Goal: Register for event/course

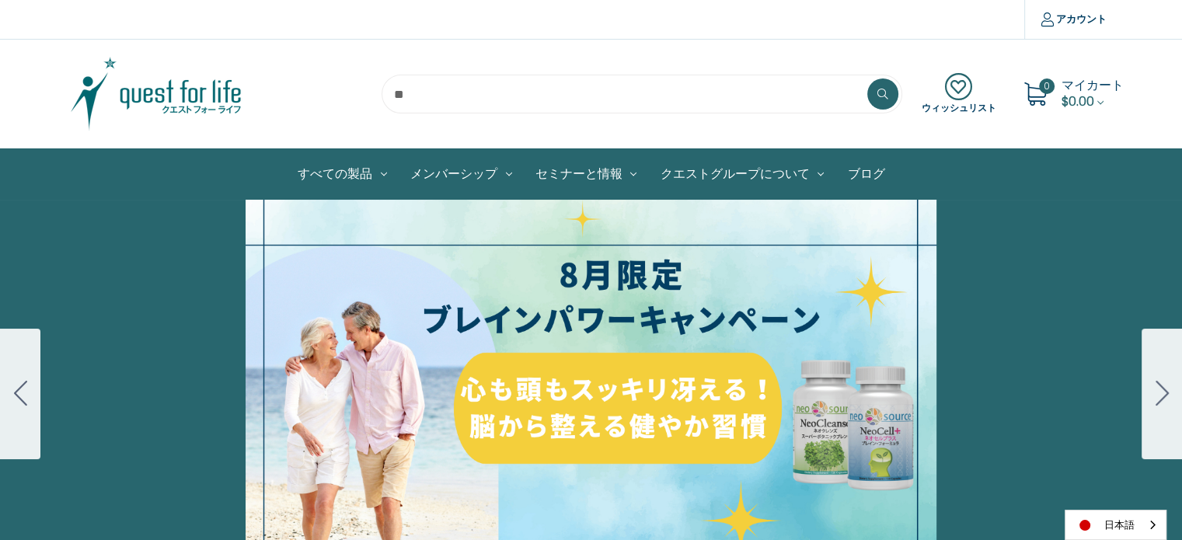
click at [1153, 397] on button "Go to slide 2" at bounding box center [1162, 394] width 40 height 131
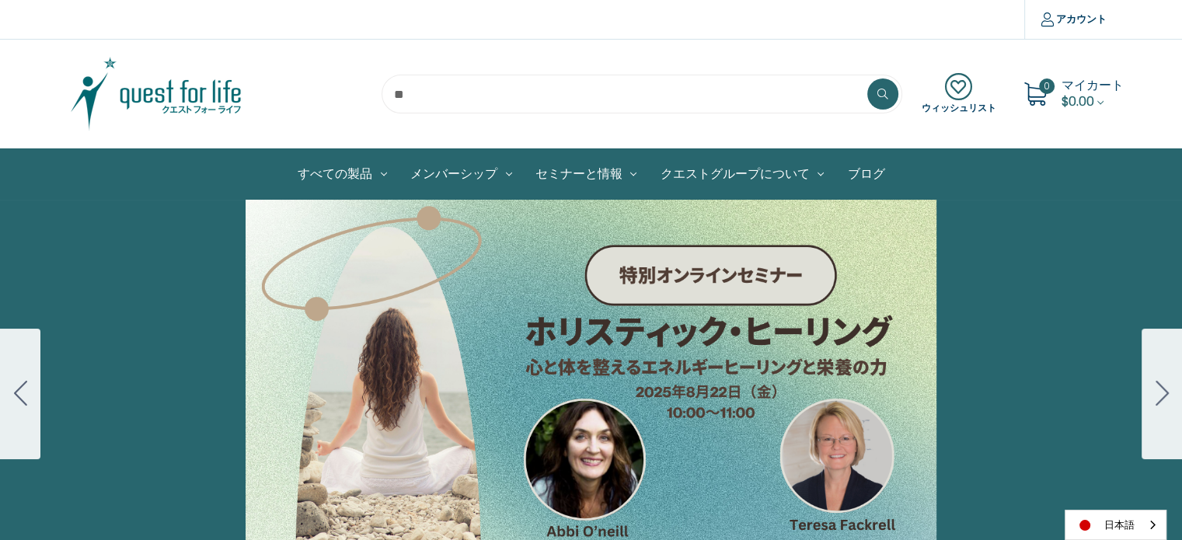
click at [637, 327] on div "Carousel Title Add a description for your carousel slide. You can use this to p…" at bounding box center [591, 394] width 1182 height 389
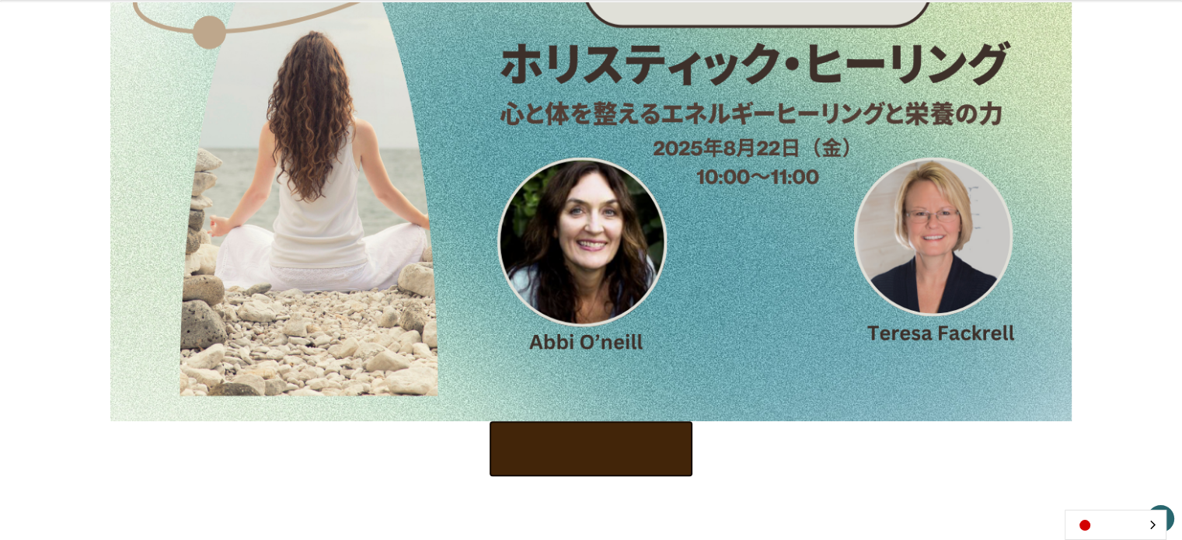
scroll to position [735, 0]
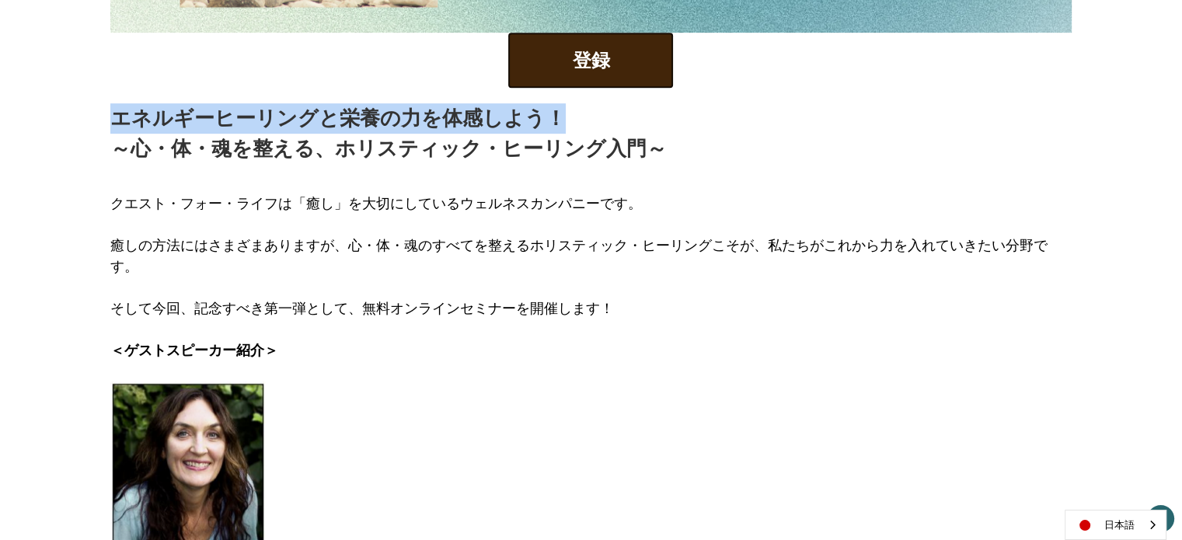
drag, startPoint x: 115, startPoint y: 117, endPoint x: 575, endPoint y: 107, distance: 460.4
click at [575, 107] on p "エネルギーヒーリングと栄養の力を体感しよう！ ～心・体・魂を整える、ホリスティック・ヒーリング入門～" at bounding box center [388, 133] width 557 height 61
copy p "エネルギーヒーリングと栄養の力を体感しよう！"
click at [186, 130] on p "エネルギーヒーリングと栄養の力を体感しよう！ ～心・体・魂を整える、ホリスティック・ヒーリング入門～" at bounding box center [388, 133] width 557 height 61
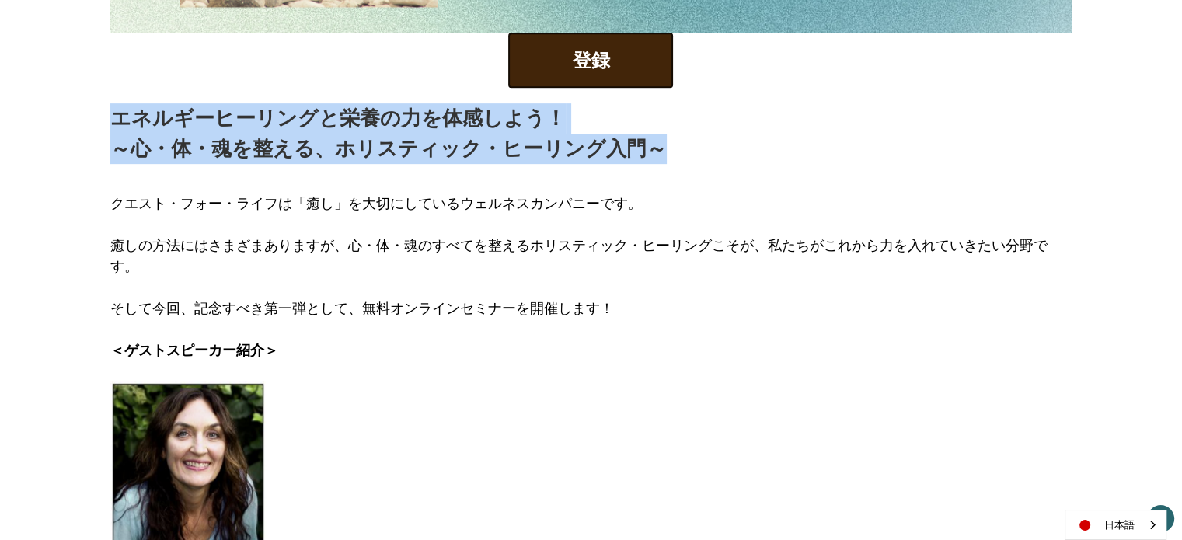
drag, startPoint x: 110, startPoint y: 120, endPoint x: 506, endPoint y: 134, distance: 396.8
click at [672, 153] on div "エネルギーヒーリングと栄養の力を体感しよう！ ～心・体・魂を整える、ホリスティック・ヒーリング入門～" at bounding box center [591, 133] width 962 height 61
copy p "エネルギーヒーリングと栄養の力を体感しよう！ ～心・体・魂を整える、ホリスティック・ヒーリング入門～"
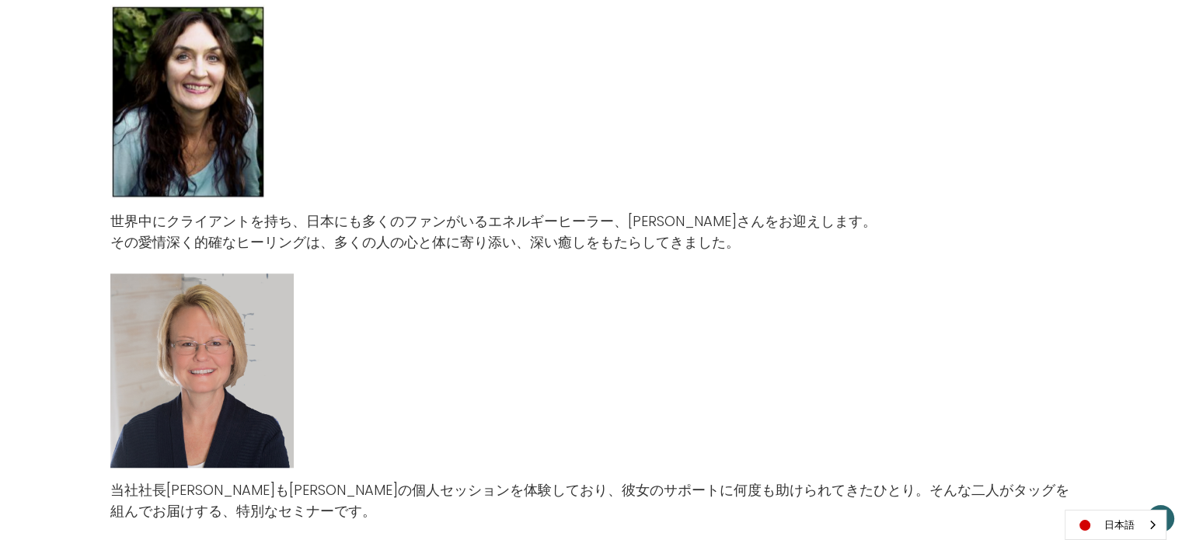
scroll to position [1124, 0]
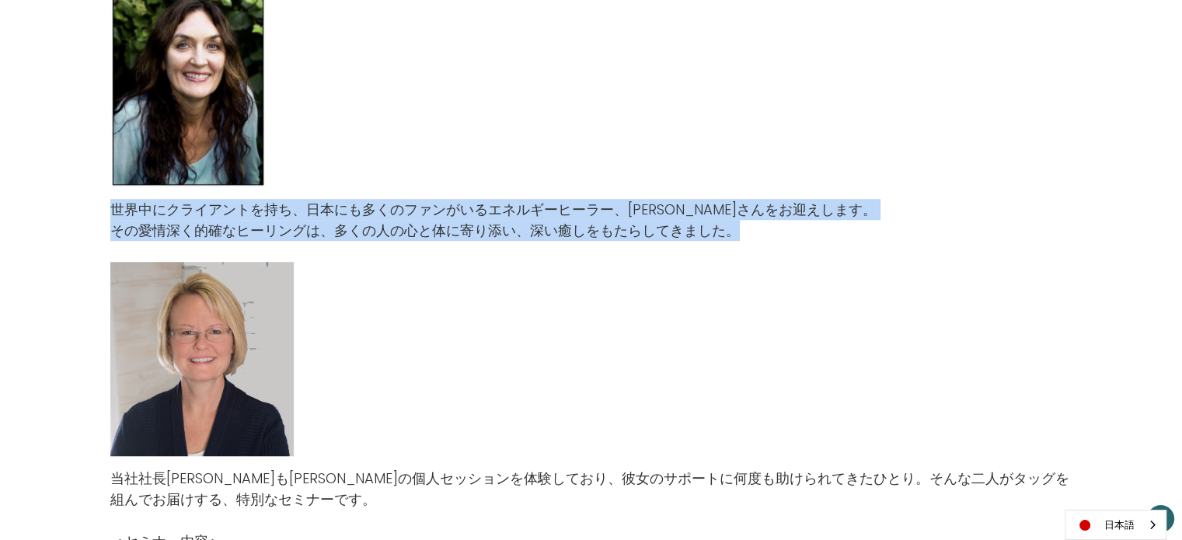
drag, startPoint x: 110, startPoint y: 185, endPoint x: 753, endPoint y: 211, distance: 642.7
click at [753, 211] on p "世界中にクライアントを持ち、日本にも多くのファンがいるエネルギーヒーラー、アビー・オニールさんをお迎えします。 その愛情深く的確なヒーリングは、多くの人の心と…" at bounding box center [493, 220] width 767 height 42
copy p "世界中にクライアントを持ち、日本にも多くのファンがいるエネルギーヒーラー、アビー・オニールさんをお迎えします。 その愛情深く的確なヒーリングは、多くの人の心と…"
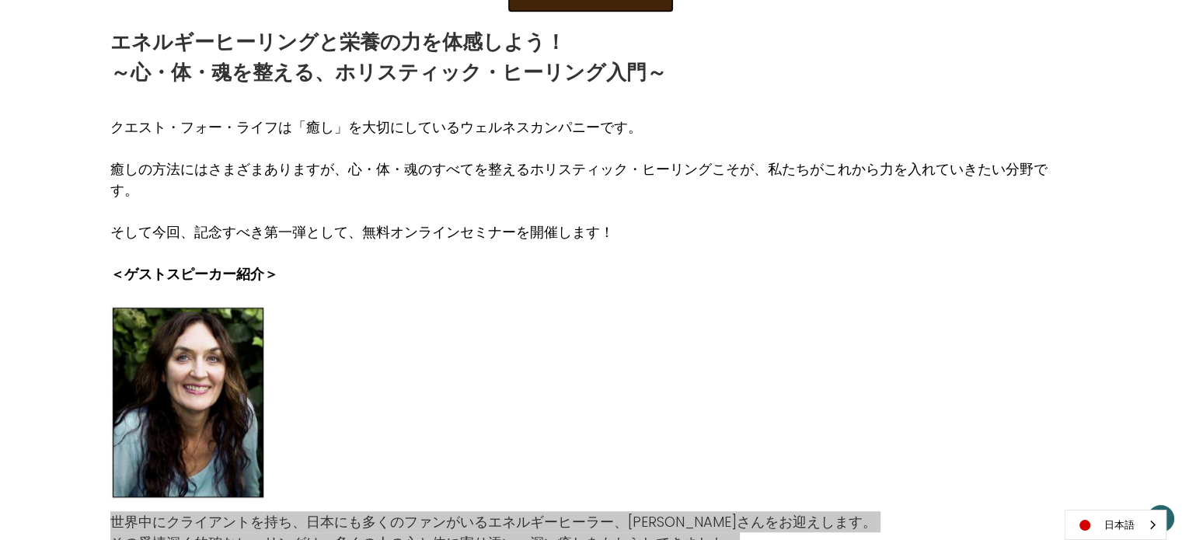
scroll to position [580, 0]
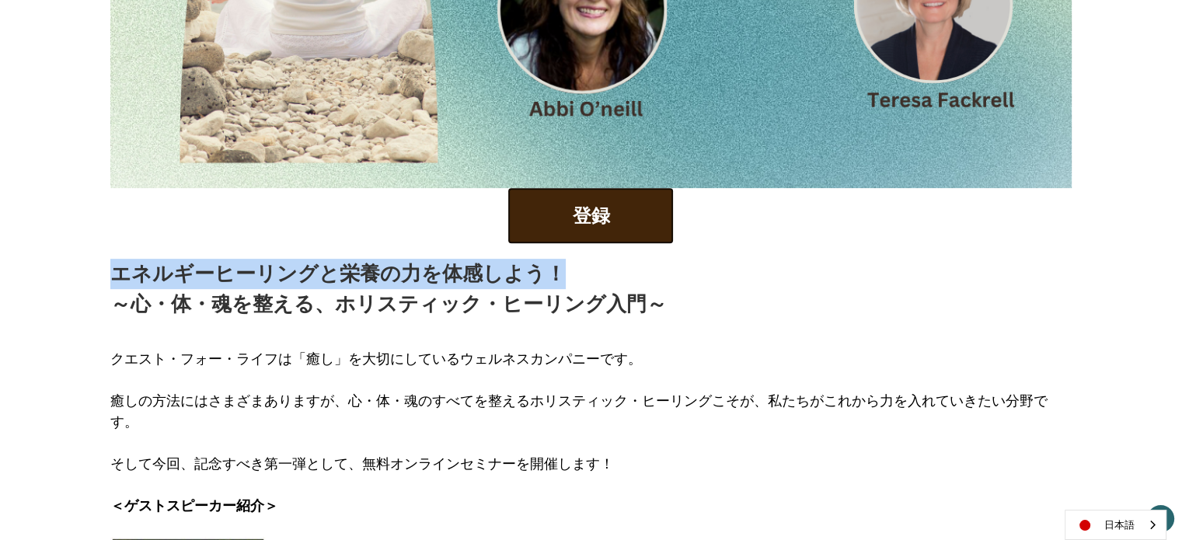
drag, startPoint x: 111, startPoint y: 271, endPoint x: 490, endPoint y: 269, distance: 378.6
click at [566, 278] on p "エネルギーヒーリングと栄養の力を体感しよう！ ～心・体・魂を整える、ホリスティック・ヒーリング入門～" at bounding box center [388, 289] width 557 height 61
copy p "エネルギーヒーリングと栄養の力を体感しよう！"
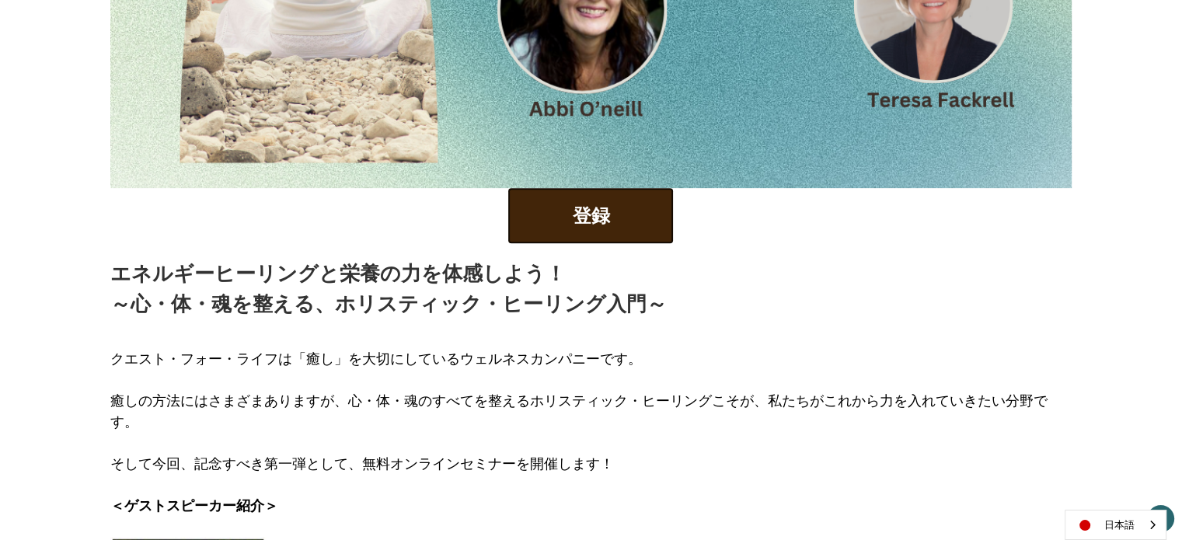
click at [166, 304] on p "エネルギーヒーリングと栄養の力を体感しよう！ ～心・体・魂を整える、ホリスティック・ヒーリング入門～" at bounding box center [388, 289] width 557 height 61
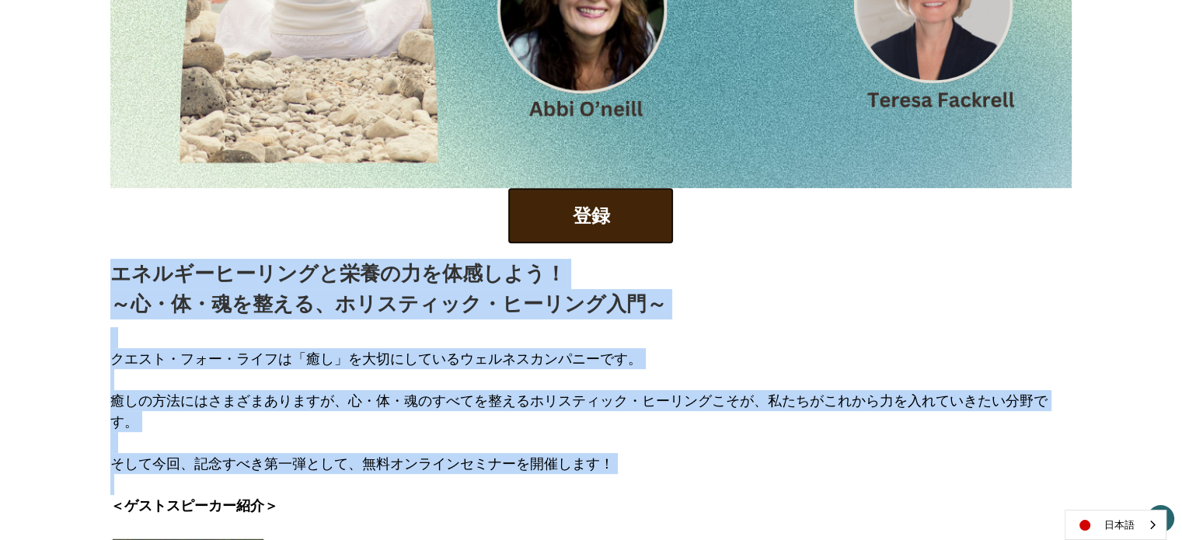
drag, startPoint x: 114, startPoint y: 277, endPoint x: 611, endPoint y: 445, distance: 524.4
click at [614, 449] on div "登録 エネルギーヒーリングと栄養の力を体感しよう！ ～心・体・魂を整える、ホリスティック・ヒーリング入門～ クエスト・フォー・ライフは「癒し」を大切にしている…" at bounding box center [591, 92] width 978 height 890
click at [348, 278] on p "エネルギーヒーリングと栄養の力を体感しよう！ ～心・体・魂を整える、ホリスティック・ヒーリング入門～" at bounding box center [388, 289] width 557 height 61
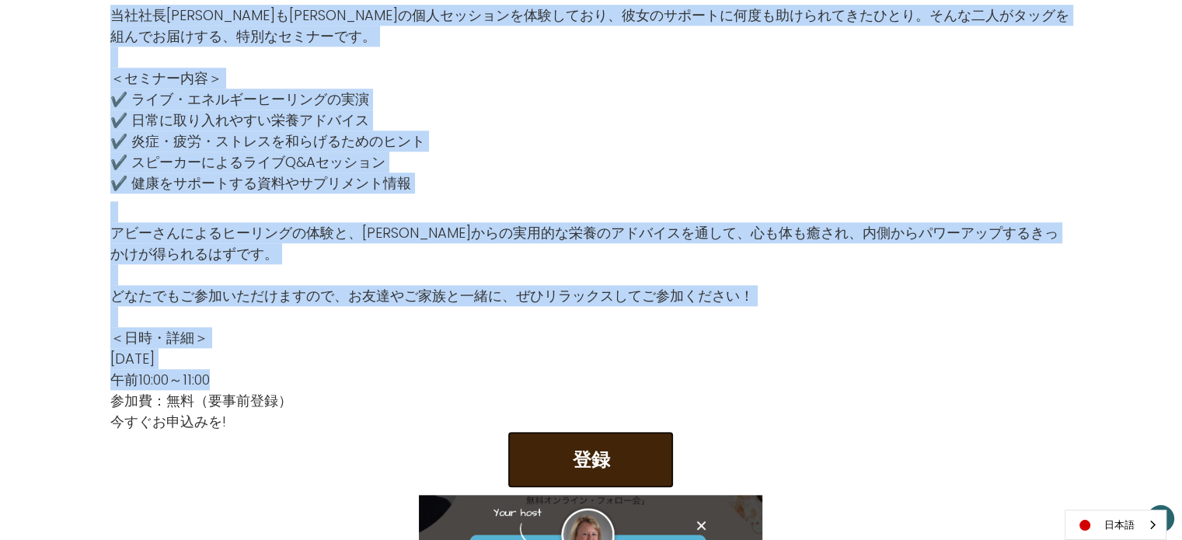
scroll to position [1591, 0]
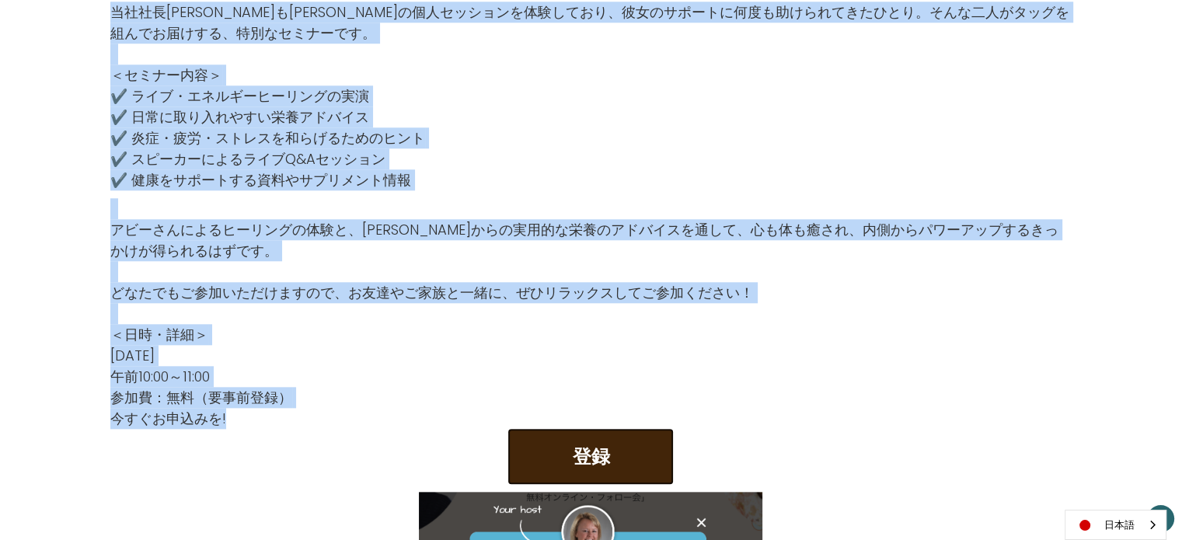
drag, startPoint x: 120, startPoint y: 272, endPoint x: 368, endPoint y: 396, distance: 277.1
copy div "エネルギーヒーリングと栄養の力を体感しよう！ ～心・体・魂を整える、ホリスティック・ヒーリング入門～ クエスト・フォー・ライフは「癒し」を大切にしているウェル…"
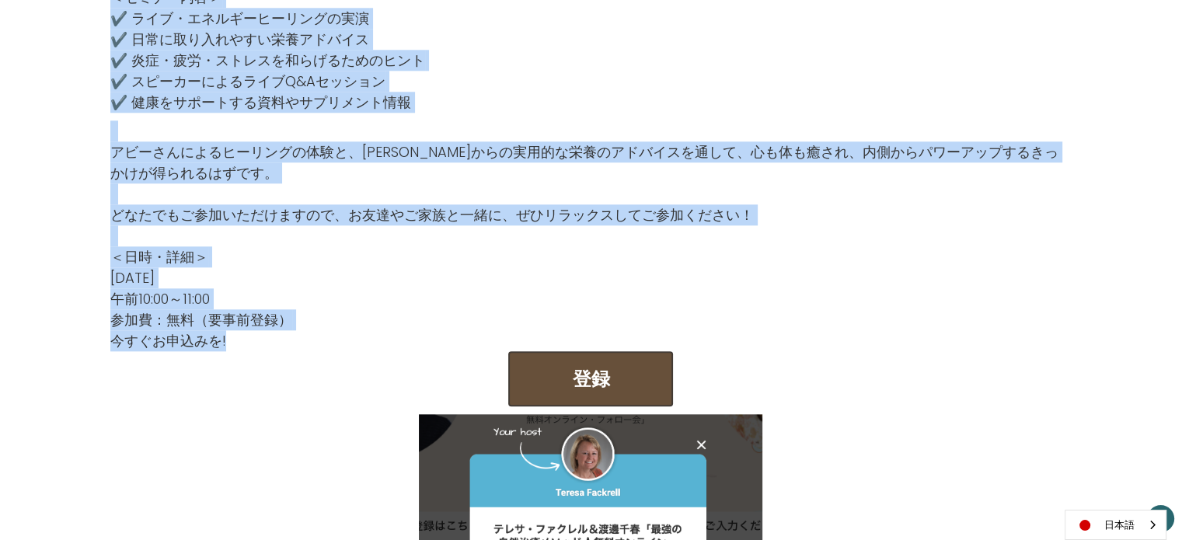
click at [574, 352] on button "登録" at bounding box center [590, 378] width 165 height 55
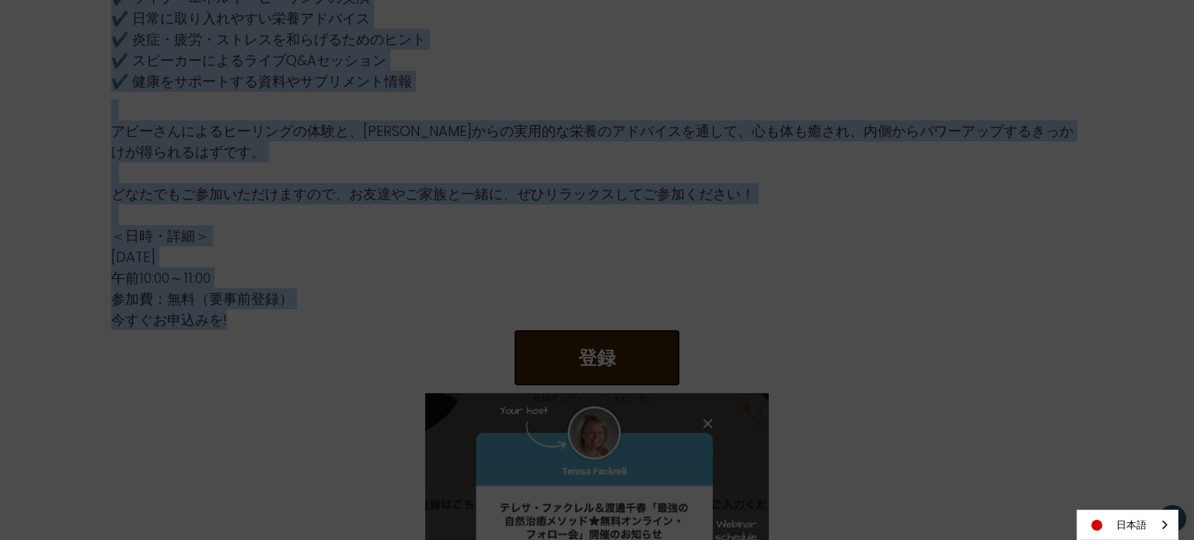
scroll to position [141, 0]
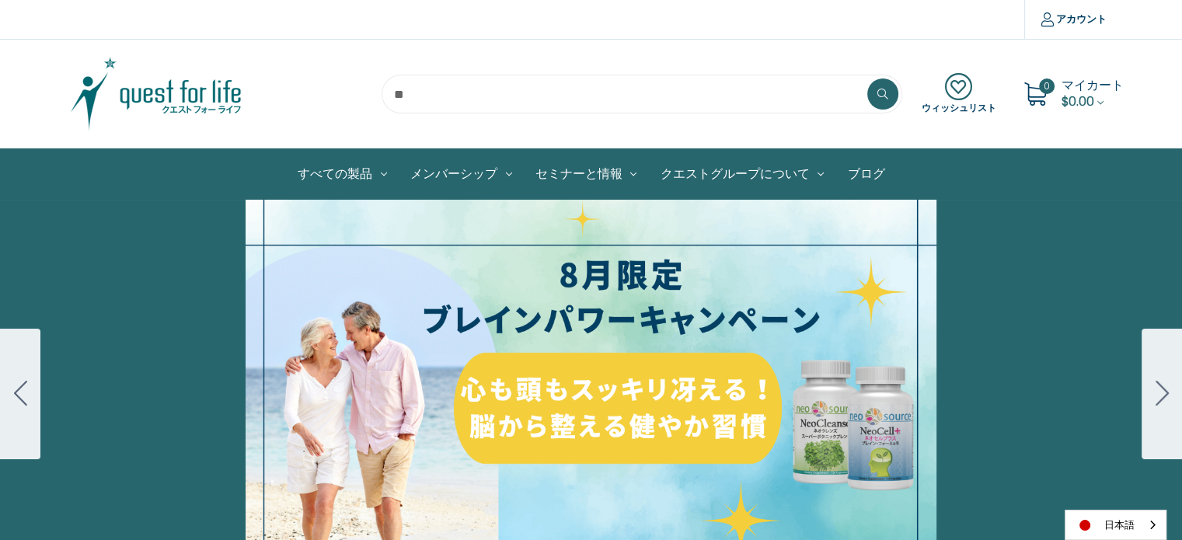
click at [1159, 390] on icon "Go to slide 2" at bounding box center [1162, 393] width 13 height 25
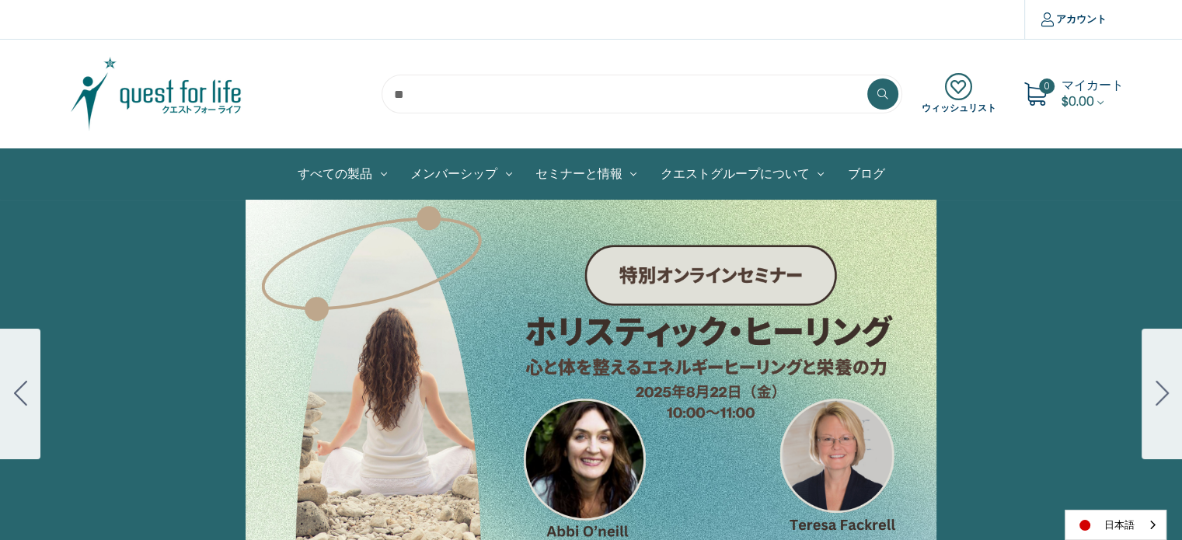
click at [735, 360] on div "Carousel Title Add a description for your carousel slide. You can use this to p…" at bounding box center [591, 394] width 1182 height 389
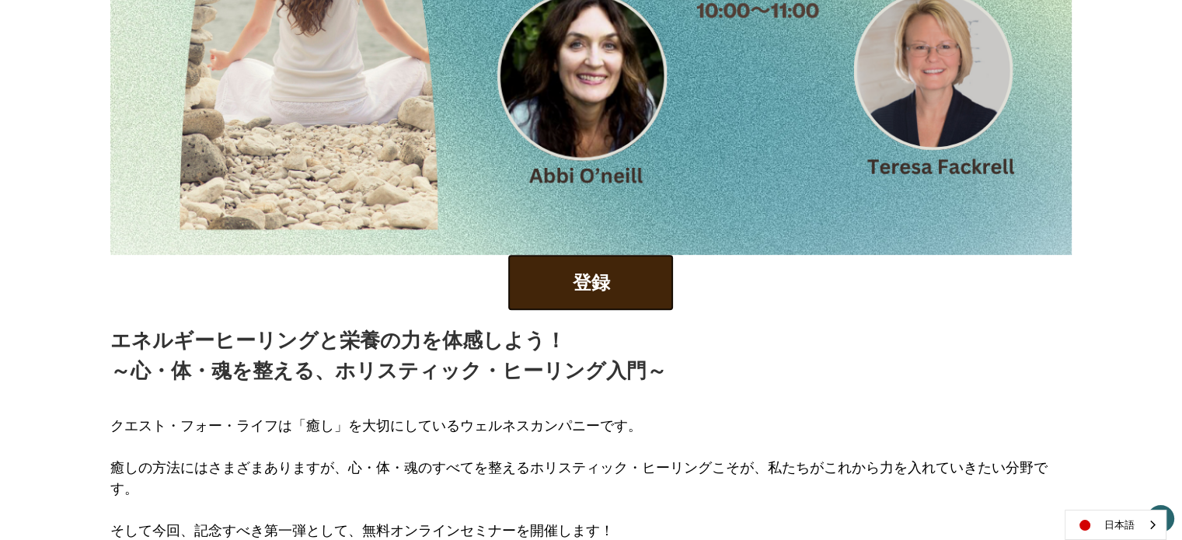
scroll to position [622, 0]
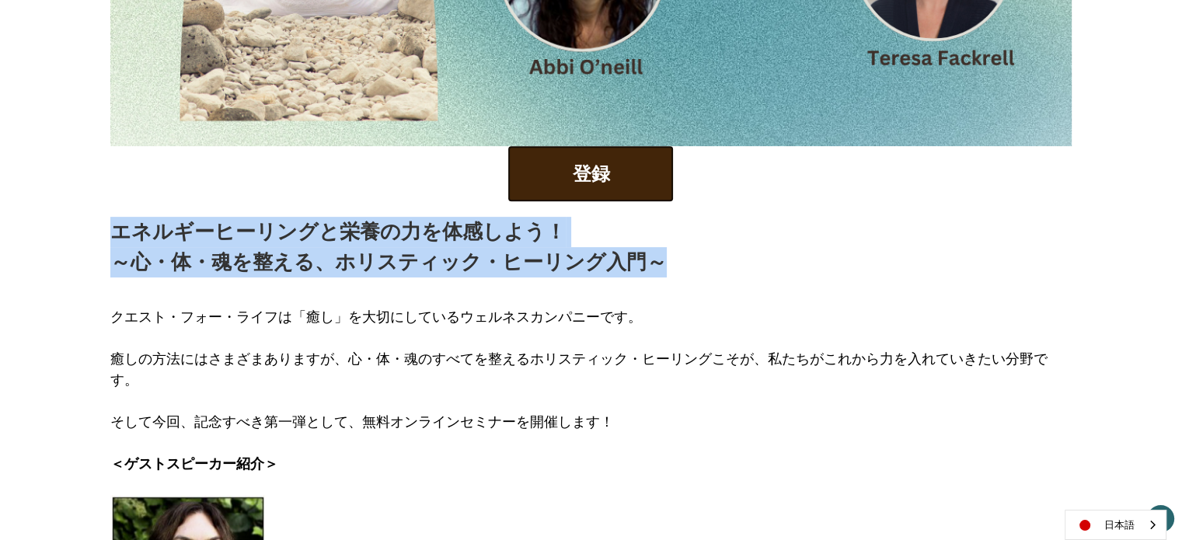
drag, startPoint x: 118, startPoint y: 234, endPoint x: 670, endPoint y: 265, distance: 552.9
click at [670, 265] on div "エネルギーヒーリングと栄養の力を体感しよう！ ～心・体・魂を整える、ホリスティック・ヒーリング入門～" at bounding box center [591, 247] width 962 height 61
copy p "エネルギーヒーリングと栄養の力を体感しよう！ ～心・体・魂を整える、ホリスティック・ヒーリング入門～"
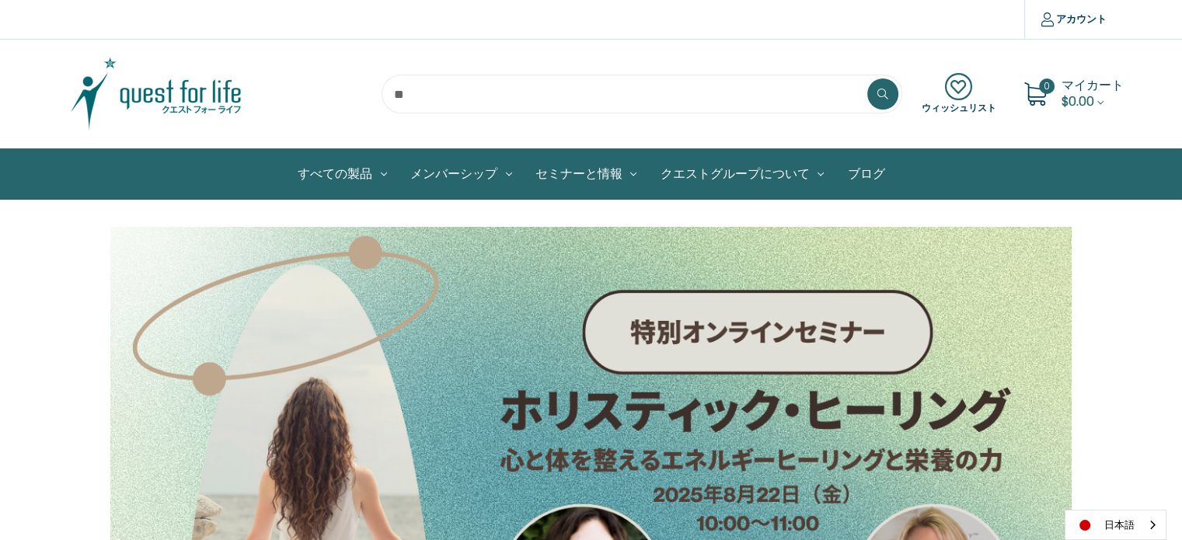
scroll to position [466, 0]
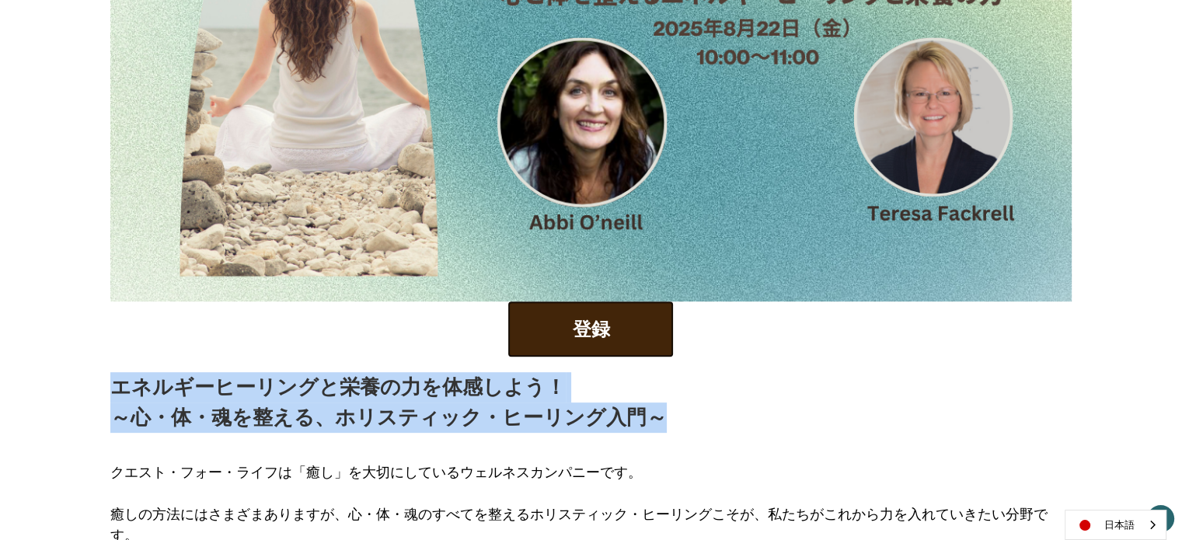
click at [233, 413] on p "エネルギーヒーリングと栄養の力を体感しよう！ ～心・体・魂を整える、ホリスティック・ヒーリング入門～" at bounding box center [388, 402] width 557 height 61
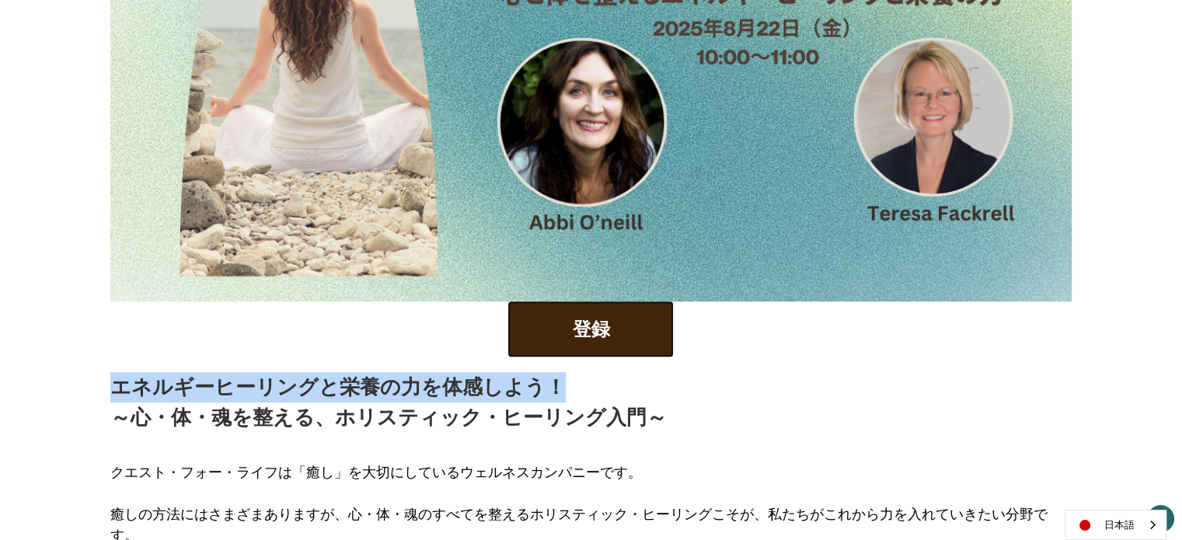
drag, startPoint x: 117, startPoint y: 384, endPoint x: 568, endPoint y: 393, distance: 450.2
click at [568, 393] on p "エネルギーヒーリングと栄養の力を体感しよう！ ～心・体・魂を整える、ホリスティック・ヒーリング入門～" at bounding box center [388, 402] width 557 height 61
copy p "エネルギーヒーリングと栄養の力を体感しよう！"
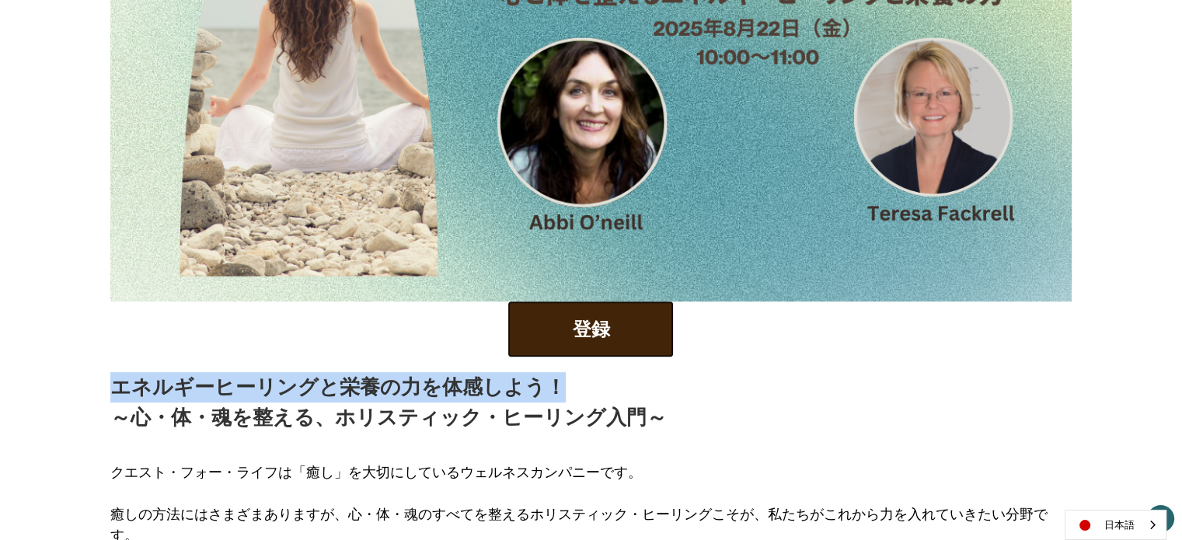
click at [236, 392] on p "エネルギーヒーリングと栄養の力を体感しよう！ ～心・体・魂を整える、ホリスティック・ヒーリング入門～" at bounding box center [388, 402] width 557 height 61
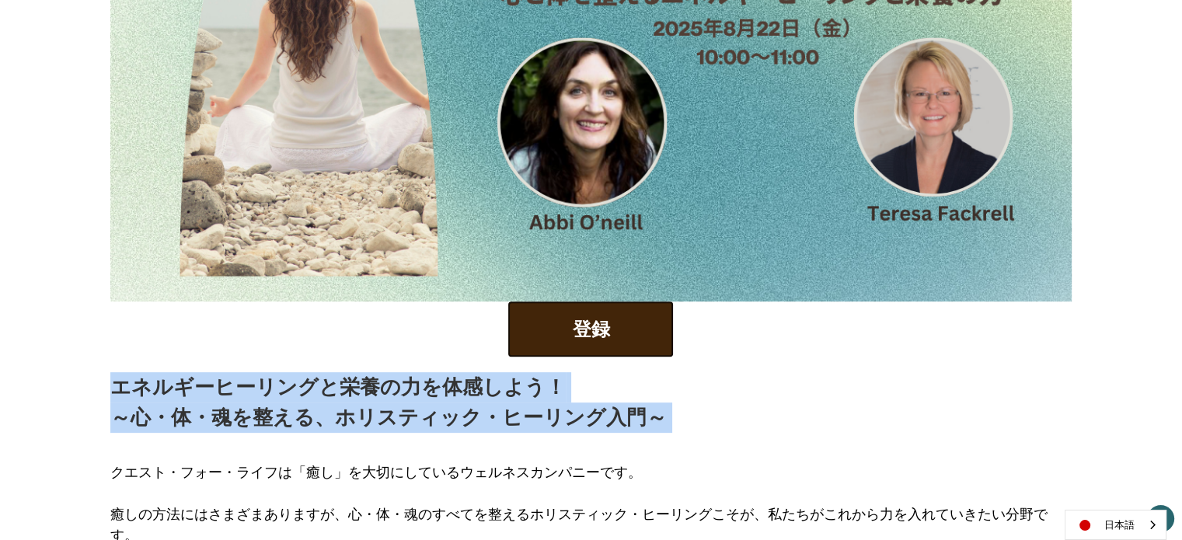
drag, startPoint x: 104, startPoint y: 383, endPoint x: 638, endPoint y: 434, distance: 536.5
click at [638, 434] on div "登録 エネルギーヒーリングと栄養の力を体感しよう！ ～心・体・魂を整える、ホリスティック・ヒーリング入門～ クエスト・フォー・ライフは「癒し」を大切にしている…" at bounding box center [591, 206] width 978 height 890
copy div "エネルギーヒーリングと栄養の力を体感しよう！ ～心・体・魂を整える、ホリスティック・ヒーリング入門～"
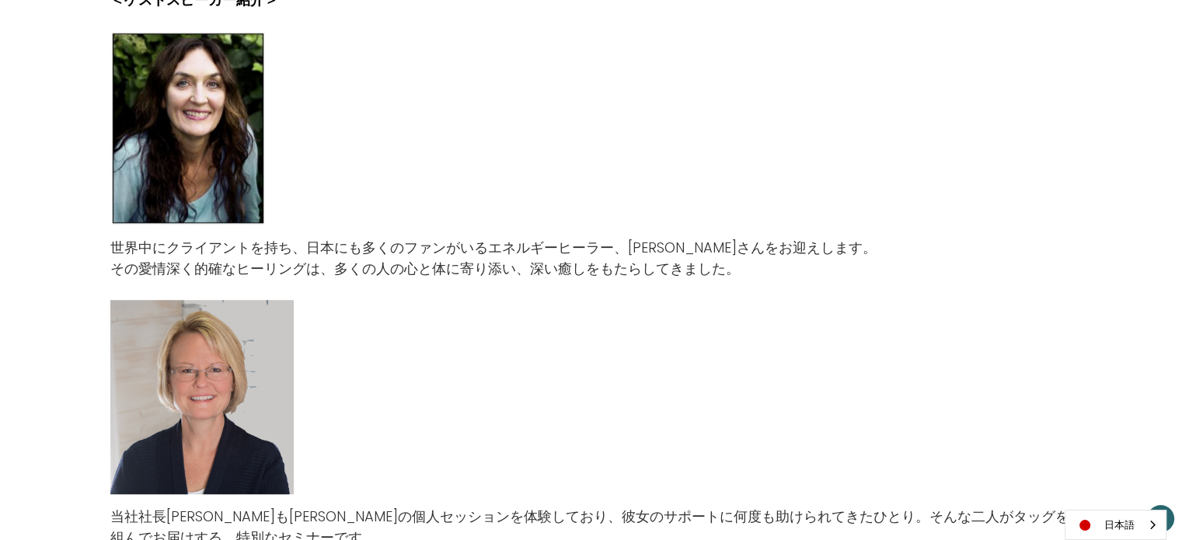
scroll to position [1088, 0]
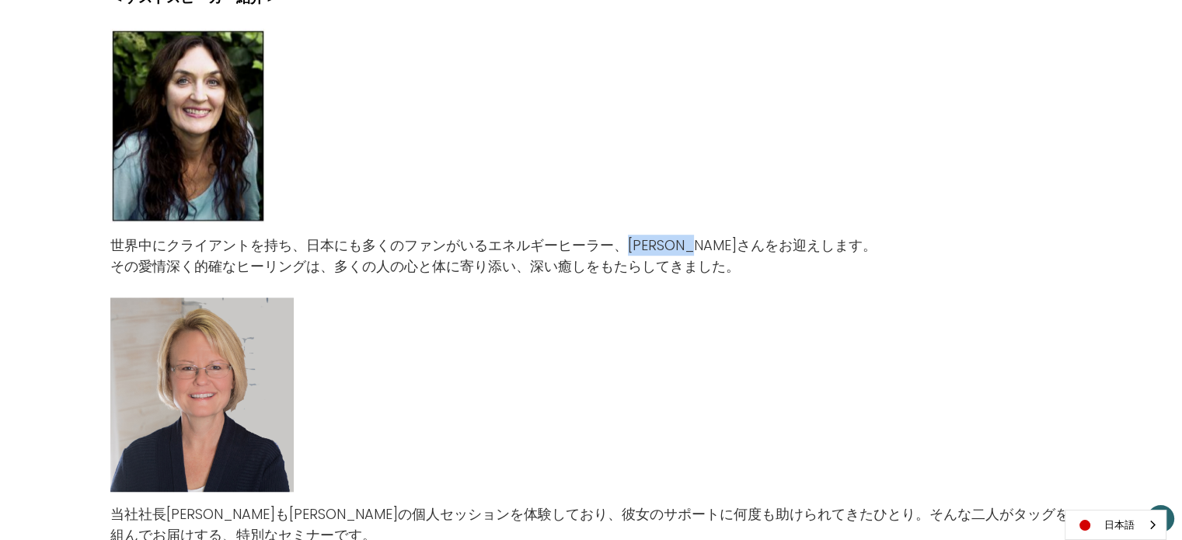
drag, startPoint x: 633, startPoint y: 220, endPoint x: 740, endPoint y: 223, distance: 107.3
click at [740, 235] on p "世界中にクライアントを持ち、日本にも多くのファンがいるエネルギーヒーラー、アビー・オニールさんをお迎えします。 その愛情深く的確なヒーリングは、多くの人の心と…" at bounding box center [493, 256] width 767 height 42
copy p "アビー・オニール"
